Goal: Transaction & Acquisition: Subscribe to service/newsletter

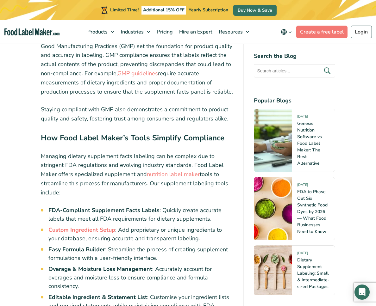
scroll to position [3311, 0]
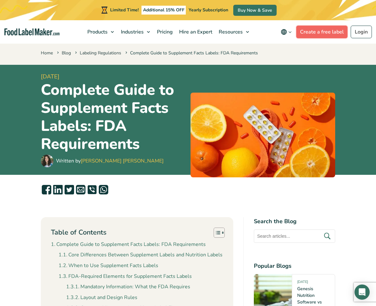
click at [325, 33] on link "Create a free label" at bounding box center [321, 32] width 51 height 13
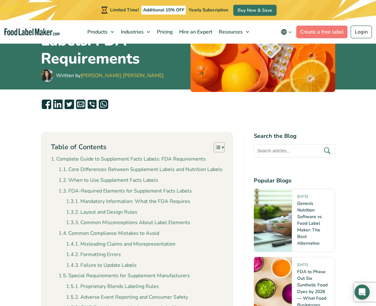
scroll to position [198, 0]
